Goal: Information Seeking & Learning: Learn about a topic

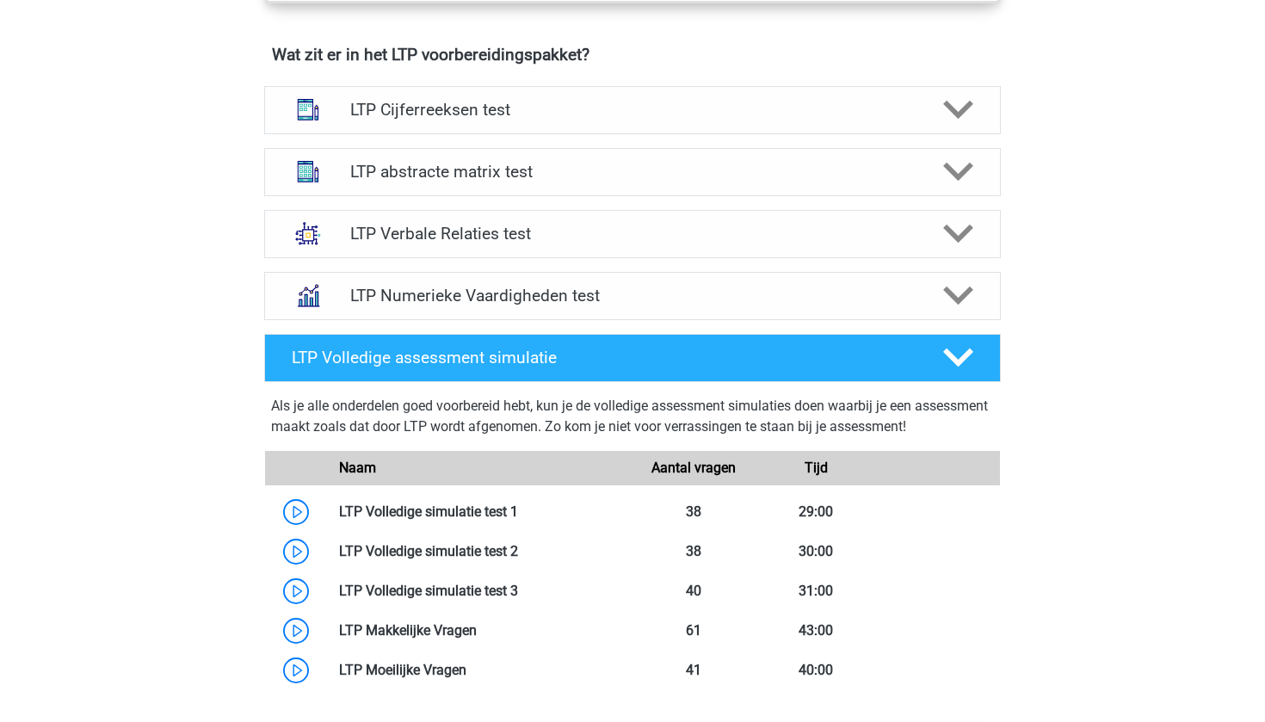
scroll to position [1082, 0]
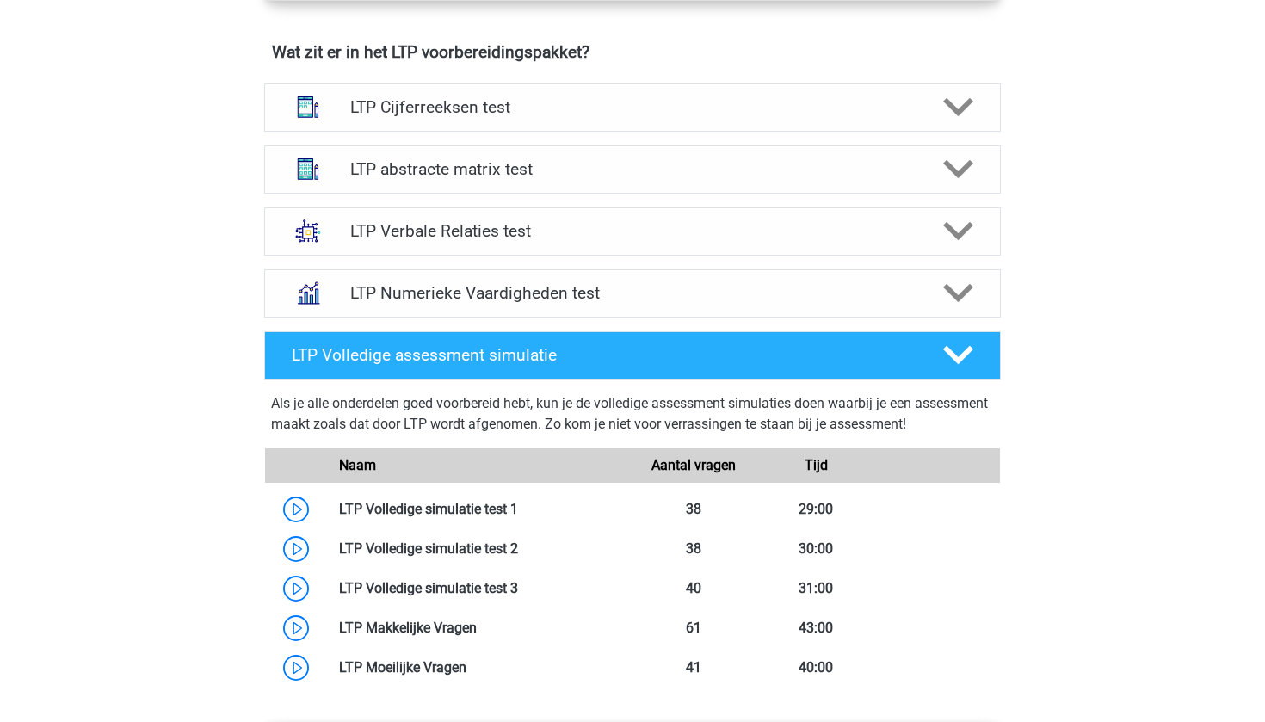
click at [664, 187] on div "LTP abstracte matrix test" at bounding box center [632, 169] width 737 height 48
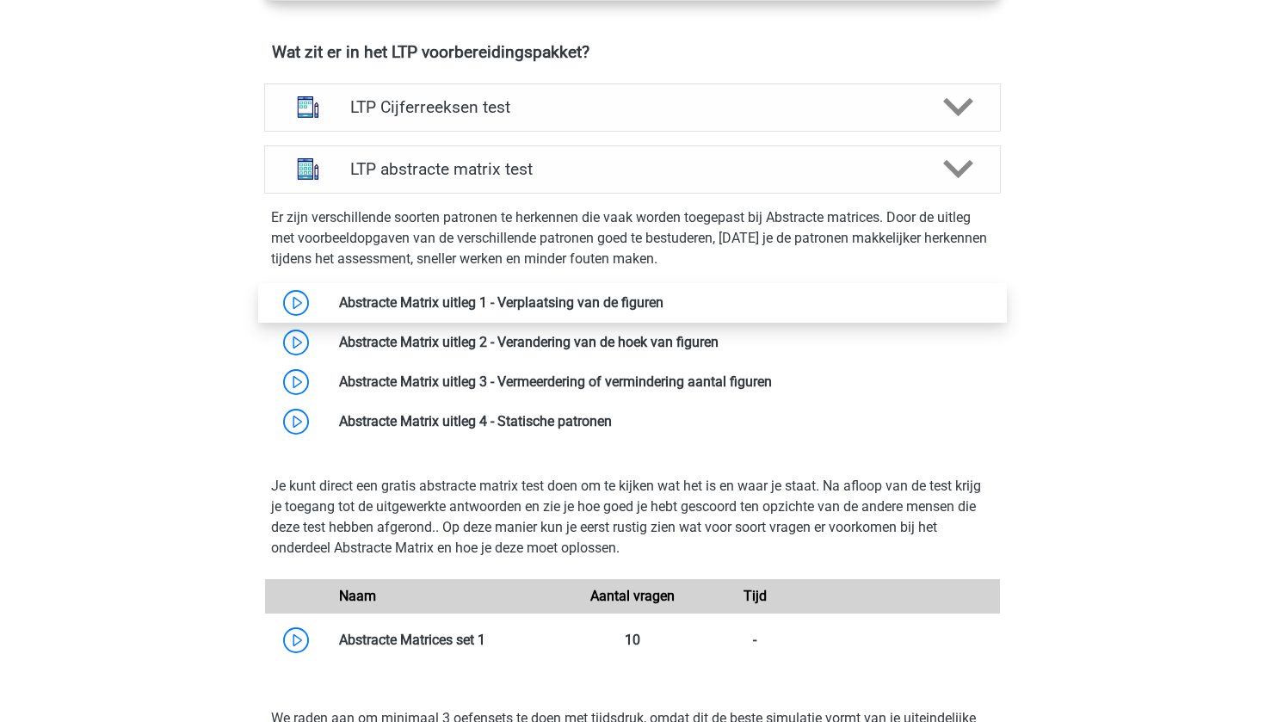
click at [664, 300] on link at bounding box center [664, 302] width 0 height 16
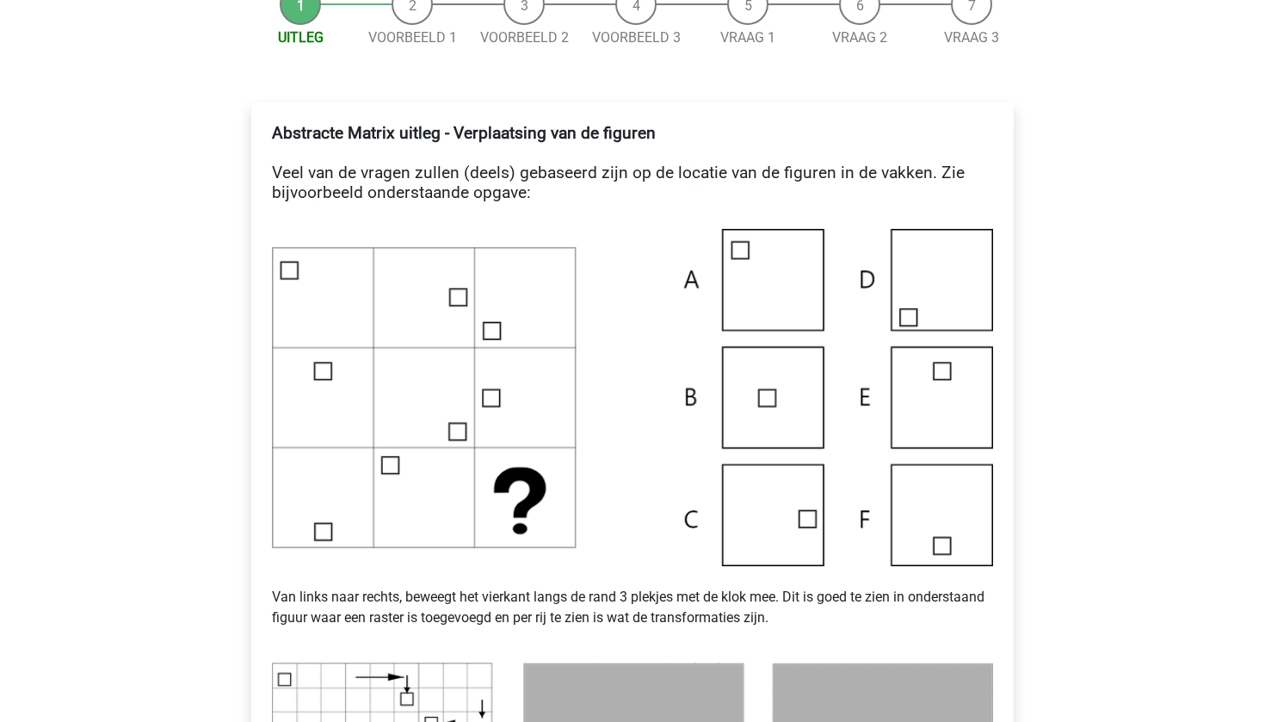
scroll to position [195, 0]
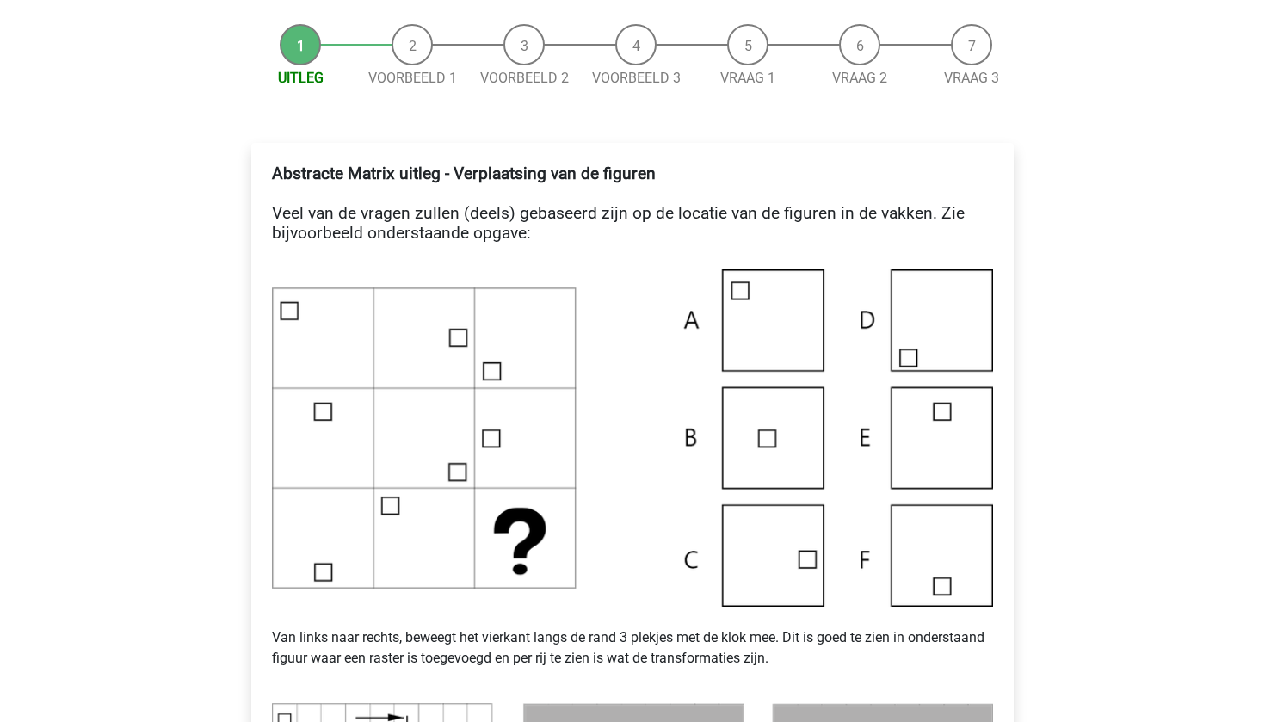
click at [423, 53] on li "Voorbeeld 1" at bounding box center [412, 56] width 112 height 65
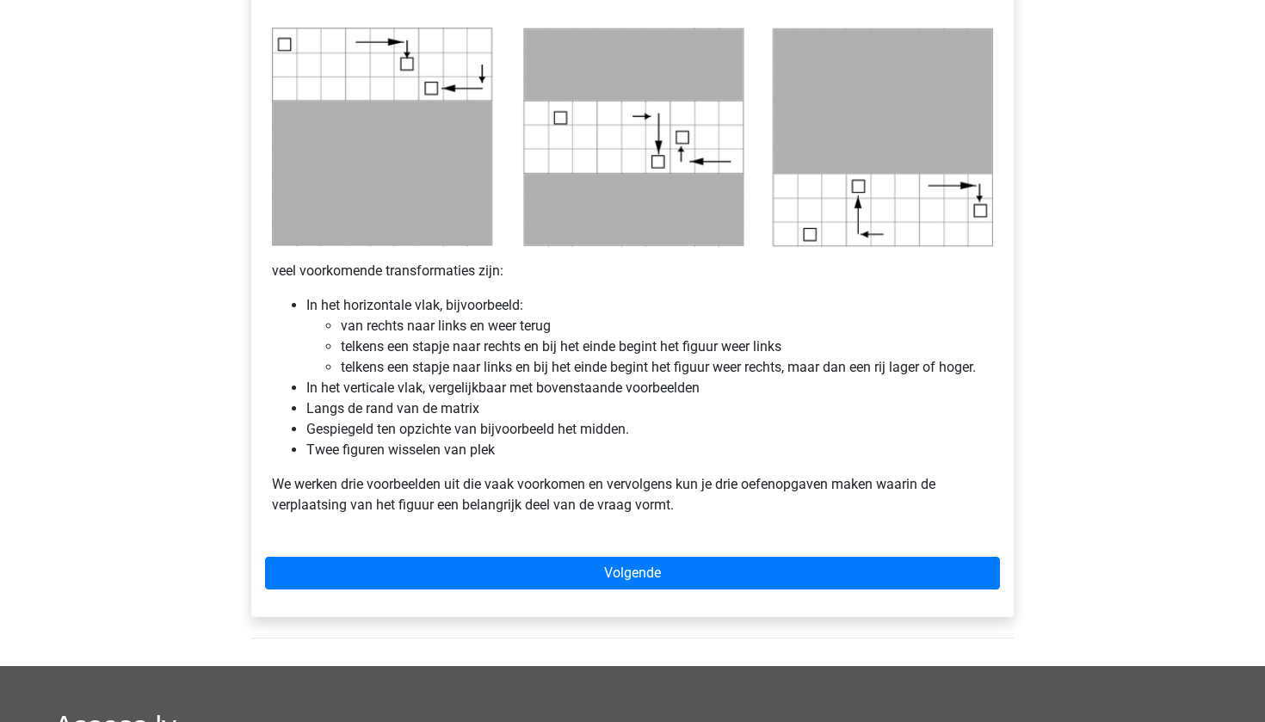
scroll to position [933, 0]
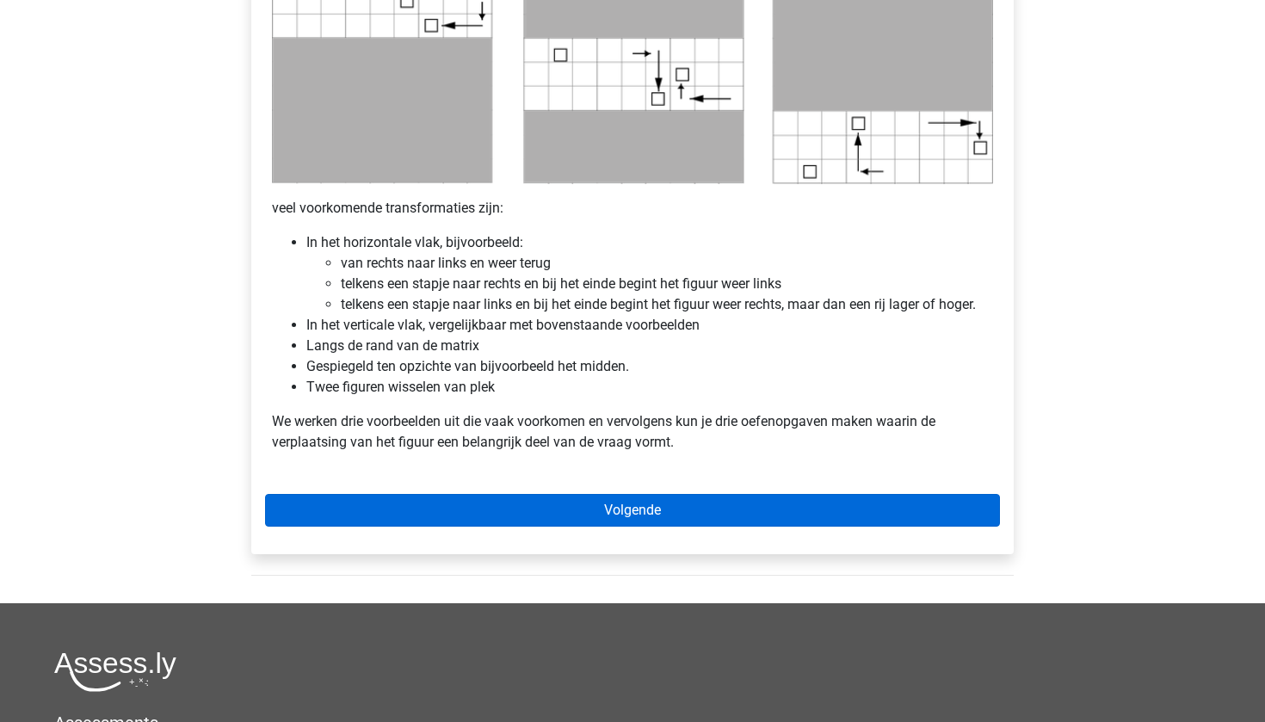
click at [695, 509] on link "Volgende" at bounding box center [632, 510] width 735 height 33
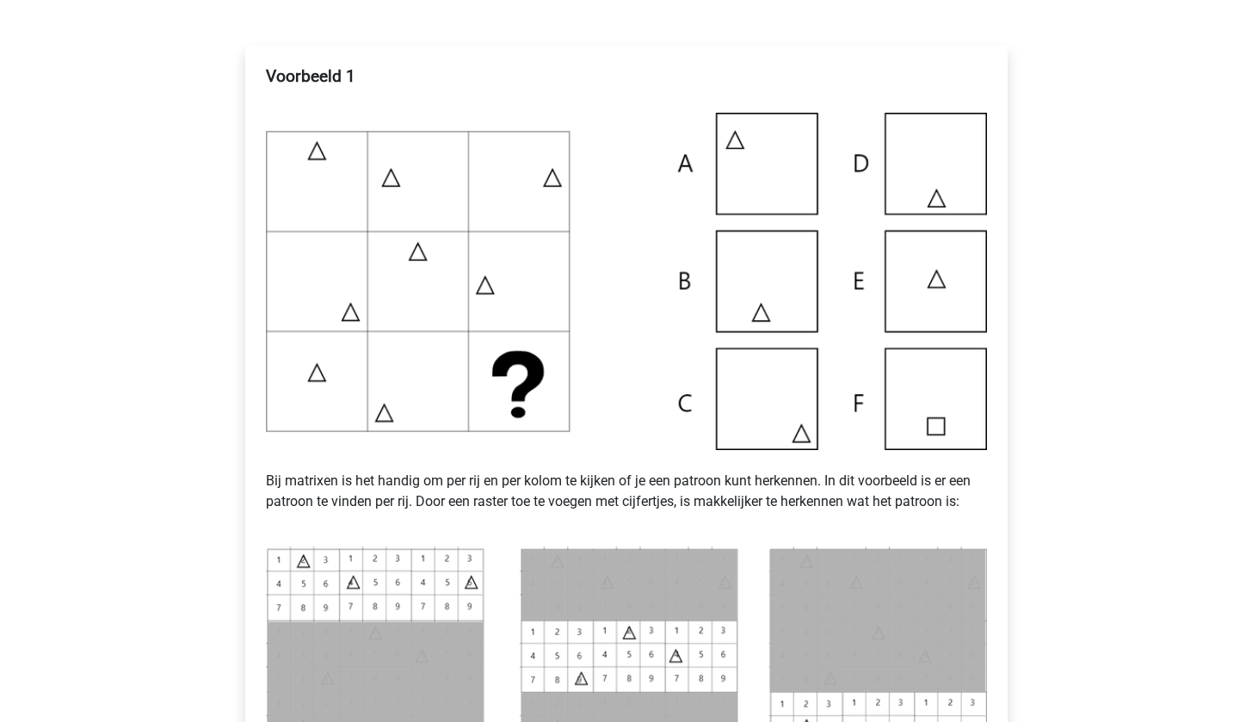
scroll to position [672, 0]
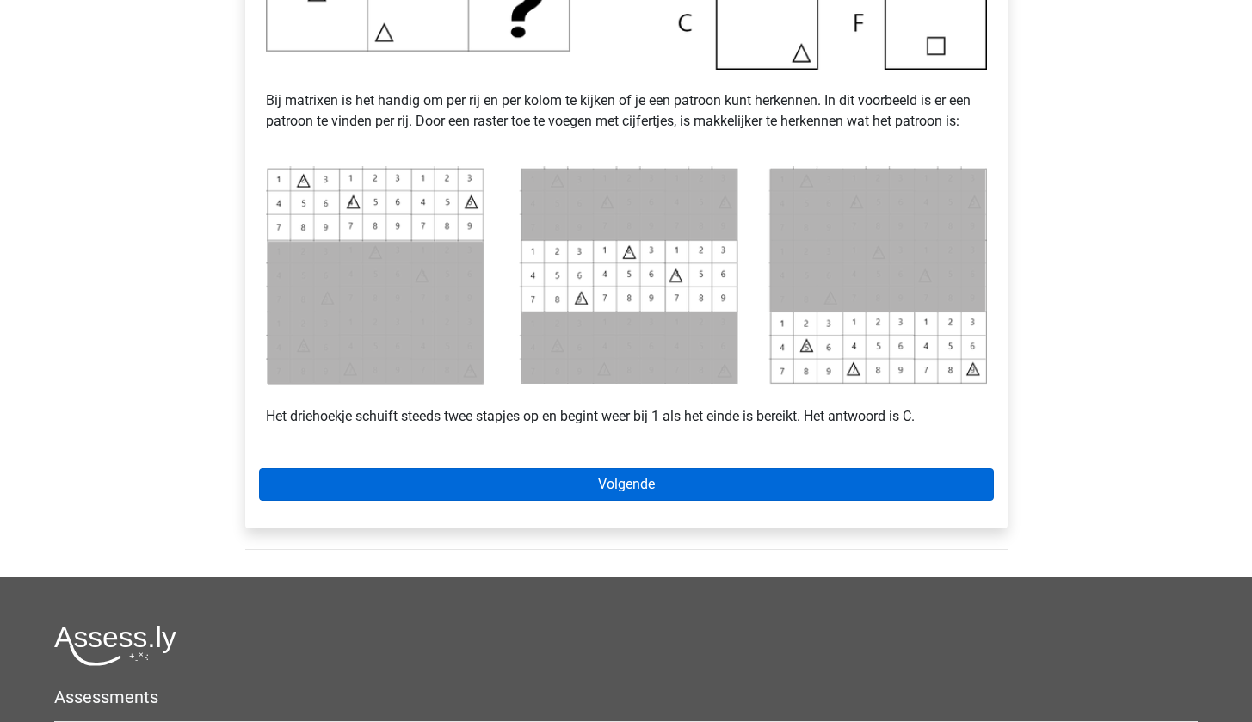
click at [578, 495] on link "Volgende" at bounding box center [626, 484] width 735 height 33
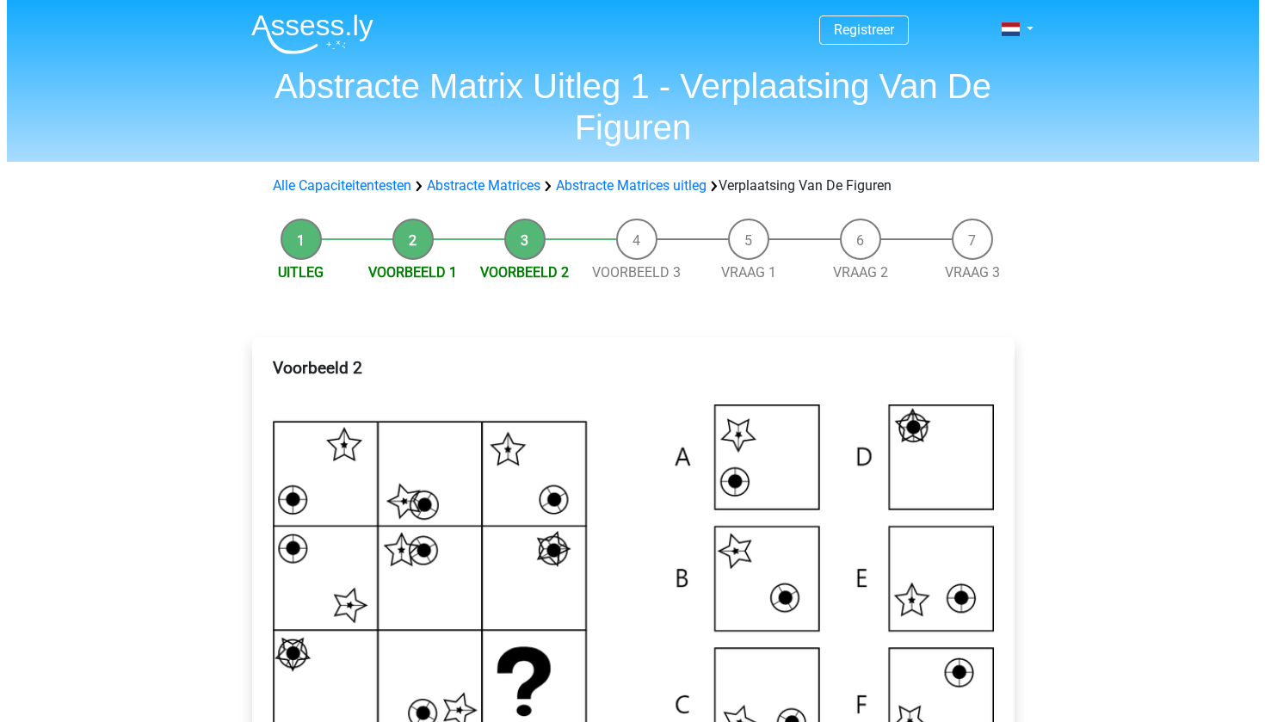
scroll to position [380, 0]
